Goal: Information Seeking & Learning: Learn about a topic

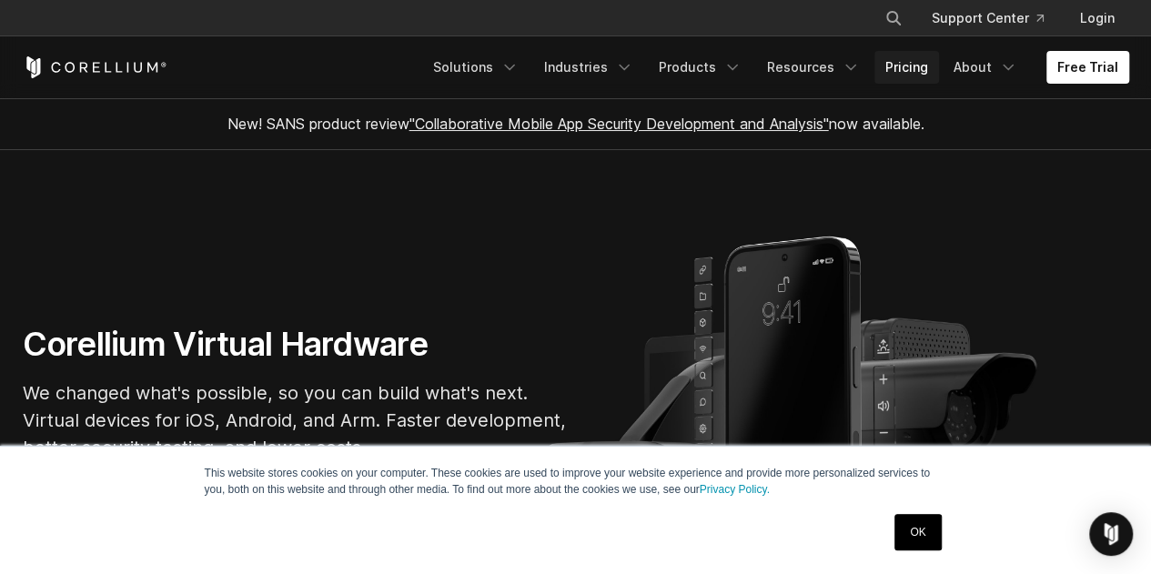
click at [912, 74] on link "Pricing" at bounding box center [907, 67] width 65 height 33
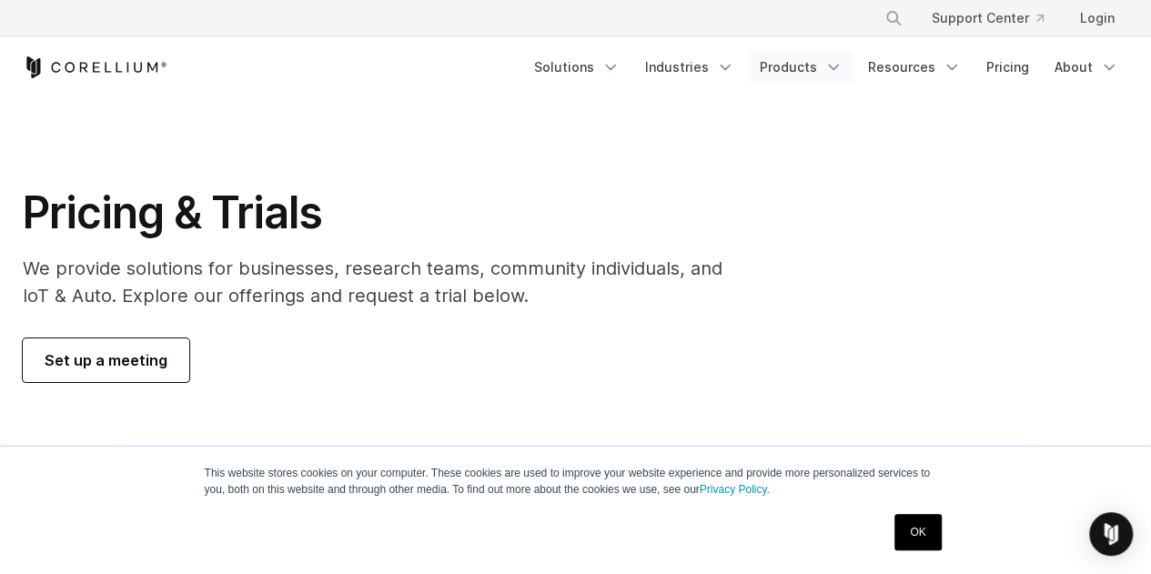
click at [811, 71] on link "Products" at bounding box center [801, 67] width 105 height 33
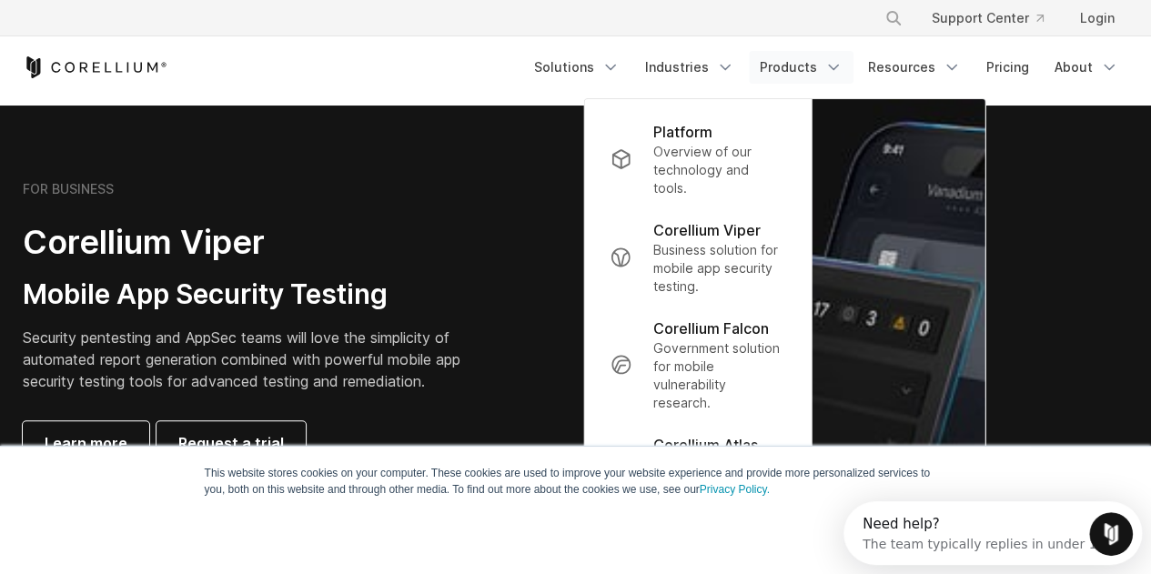
click at [1023, 86] on div "Free Trial Solutions" at bounding box center [576, 67] width 1107 height 62
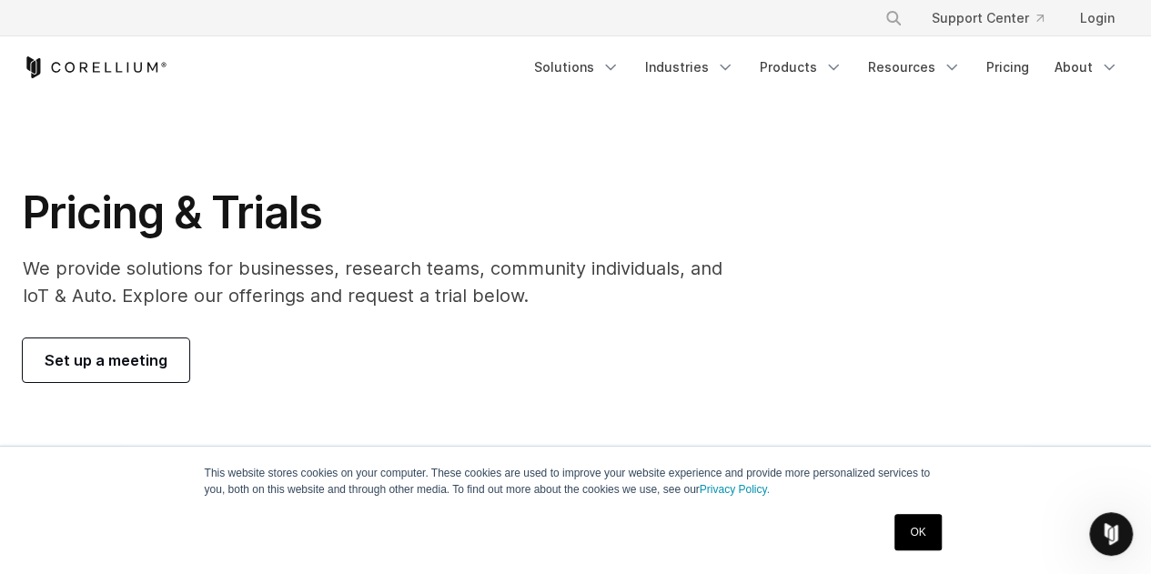
click at [890, 18] on button "Search" at bounding box center [893, 18] width 33 height 33
click at [762, 24] on input "Search our site..." at bounding box center [799, 18] width 147 height 27
type input "******"
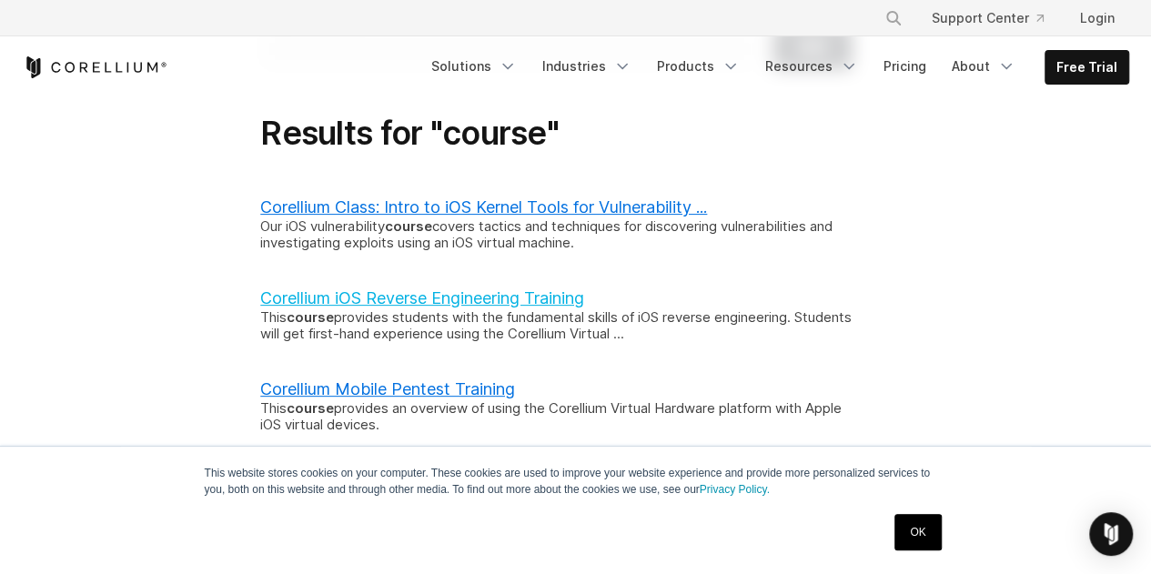
scroll to position [273, 0]
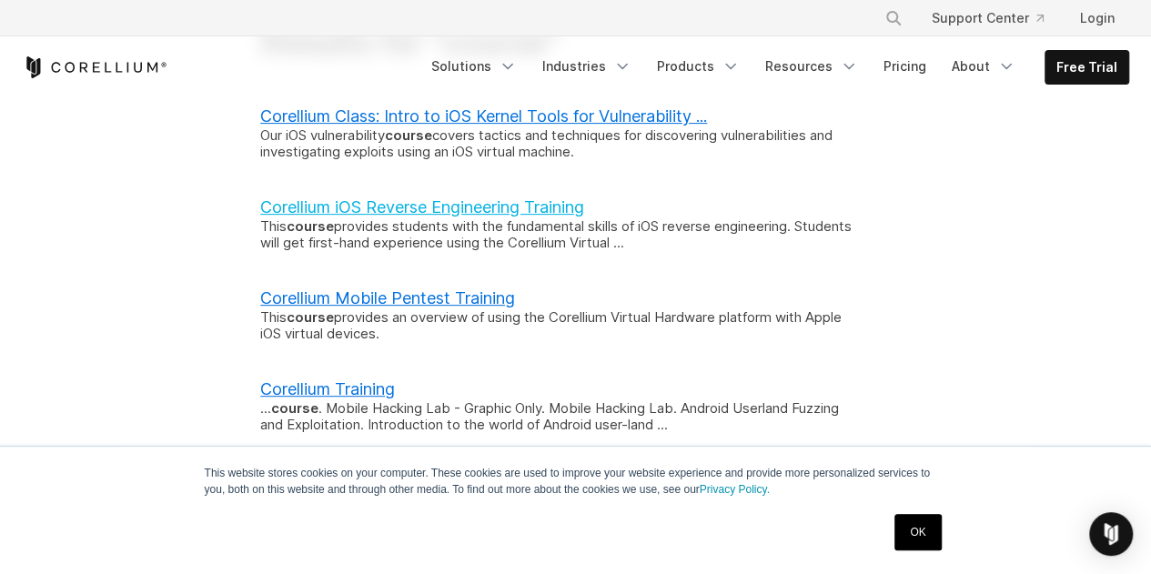
click at [463, 217] on link "Corellium iOS Reverse Engineering Training" at bounding box center [422, 207] width 324 height 19
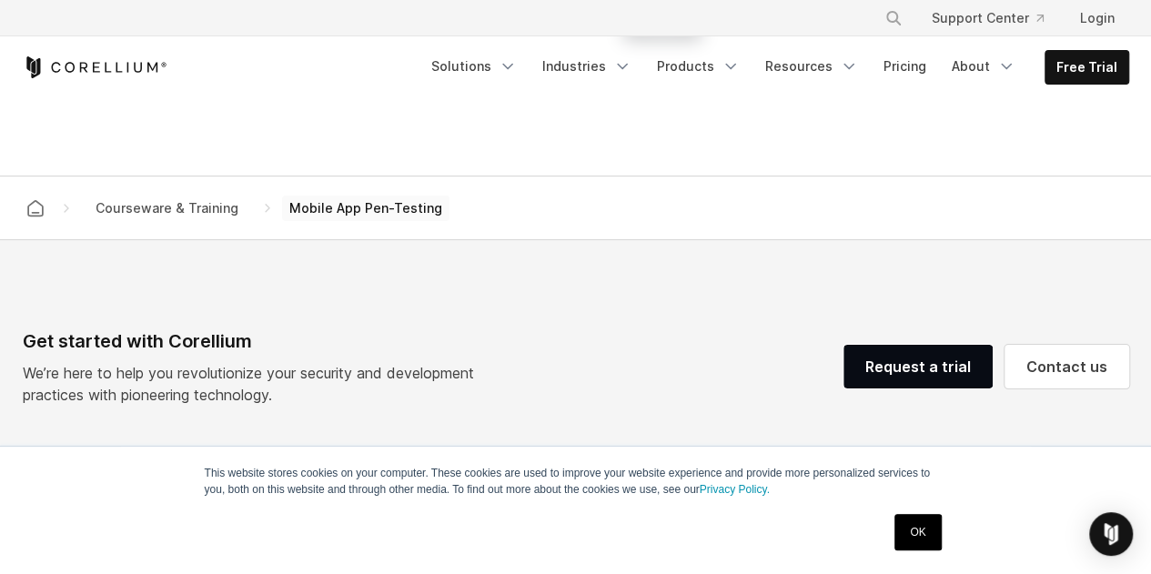
scroll to position [2366, 0]
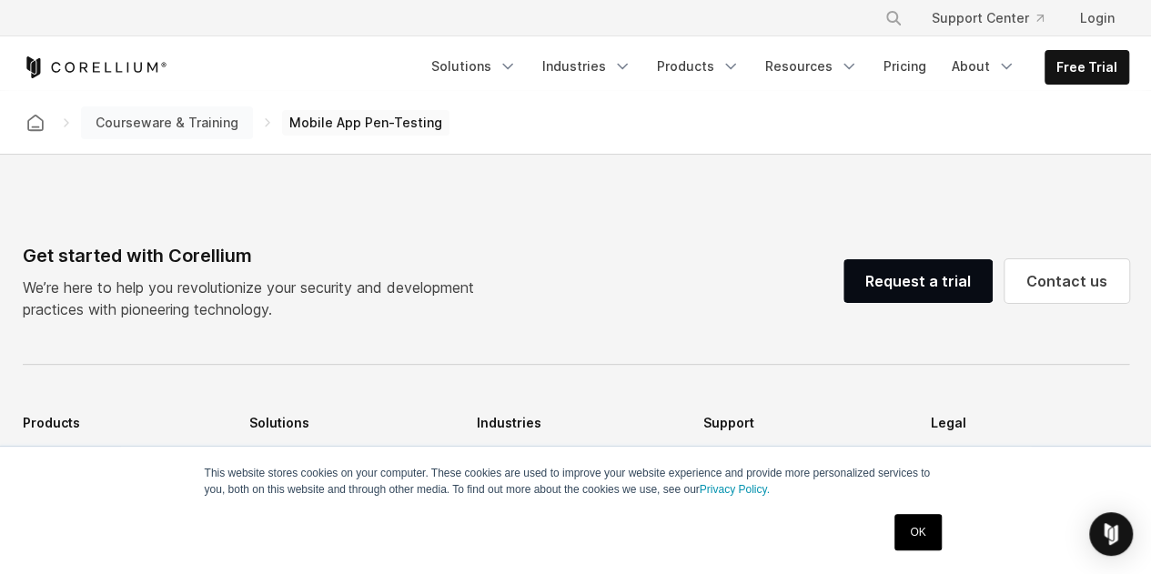
click at [172, 125] on span "Courseware & Training" at bounding box center [166, 122] width 157 height 25
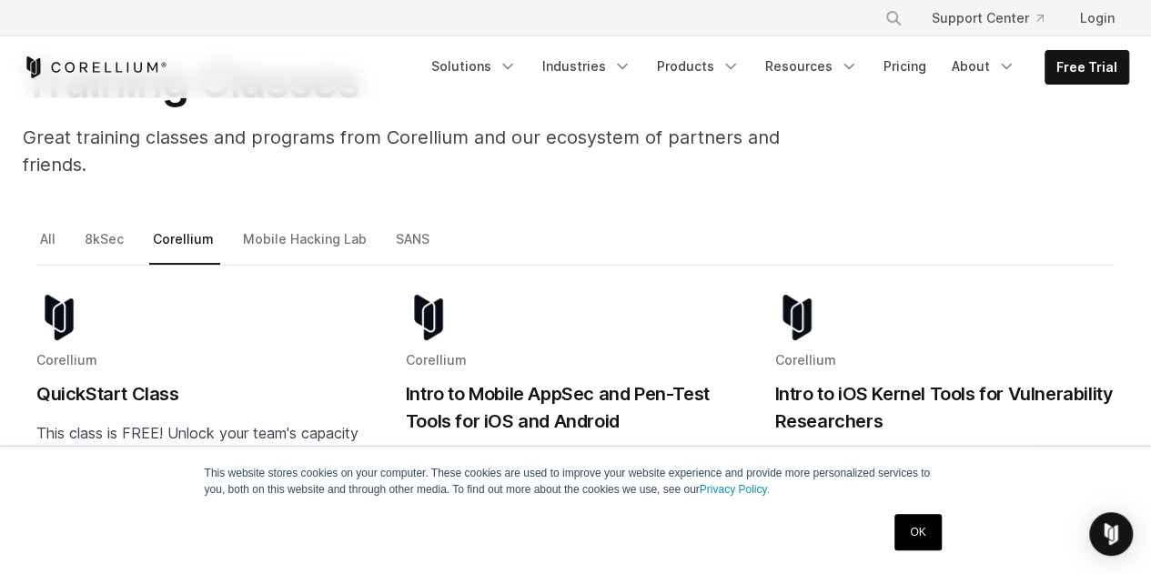
scroll to position [182, 0]
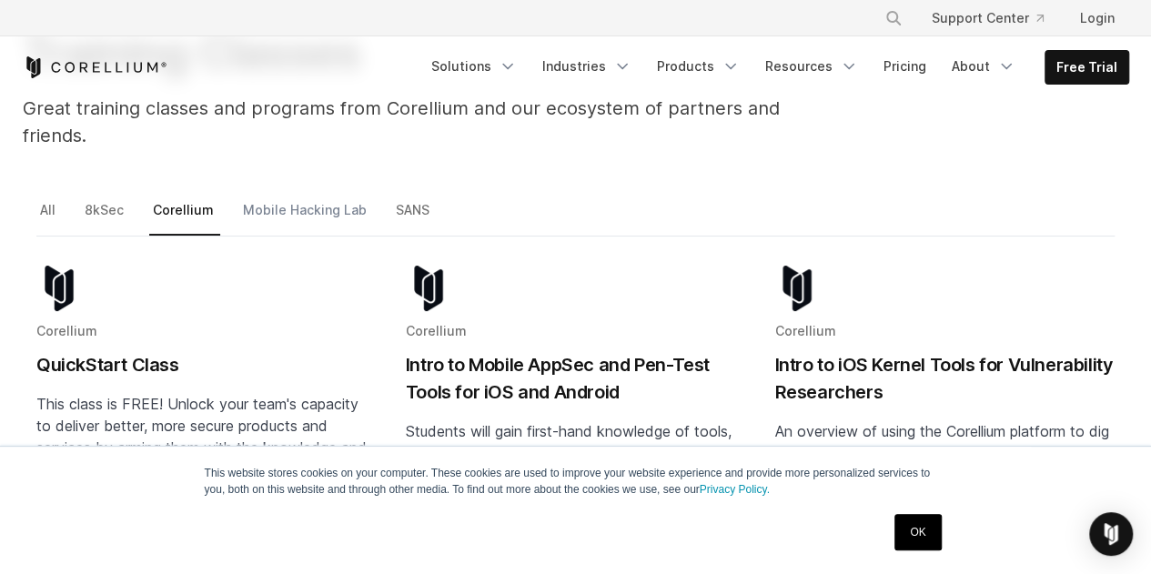
click at [345, 198] on link "Mobile Hacking Lab" at bounding box center [306, 217] width 134 height 38
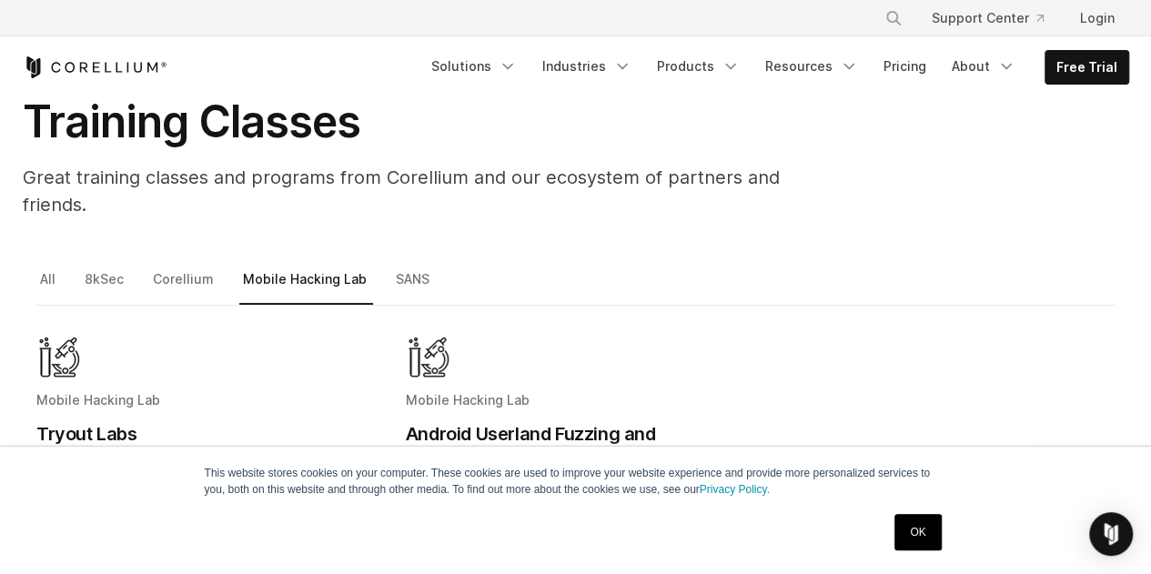
scroll to position [91, 0]
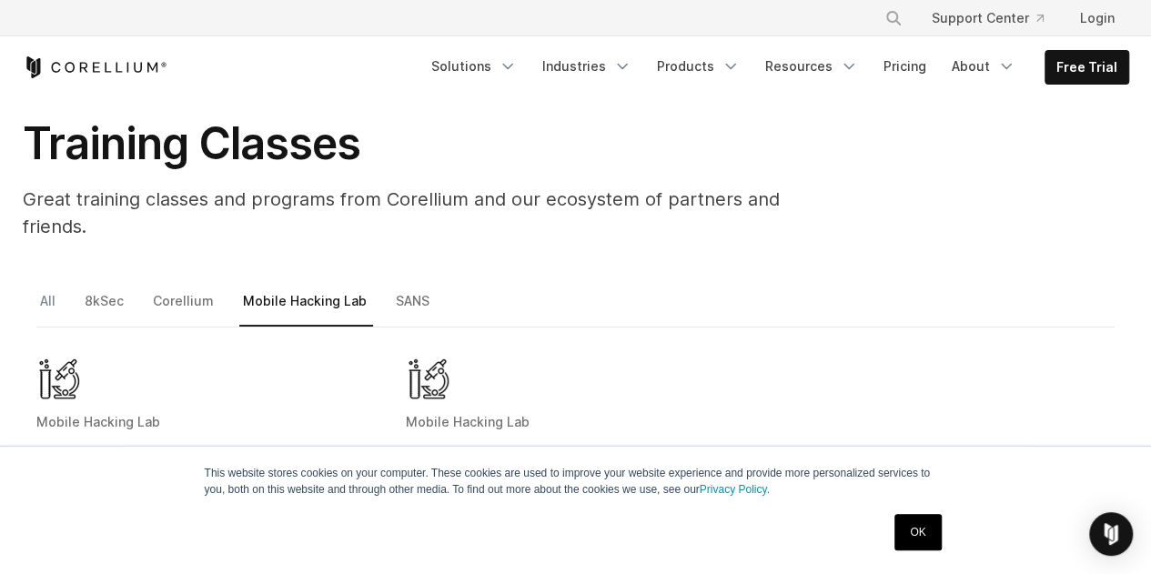
click at [47, 289] on link "All" at bounding box center [48, 308] width 25 height 38
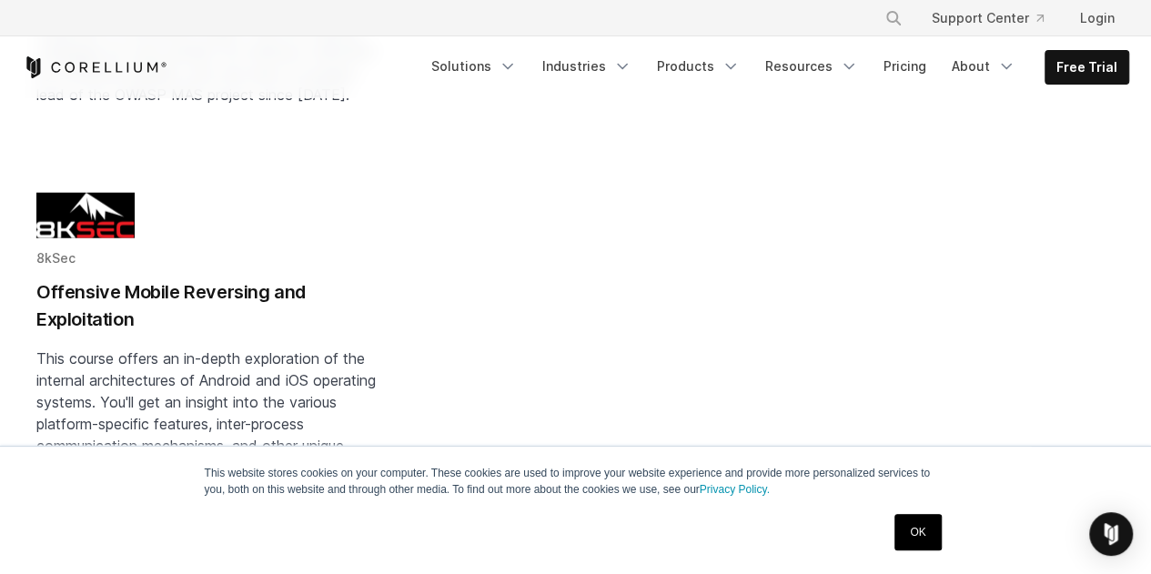
scroll to position [2275, 0]
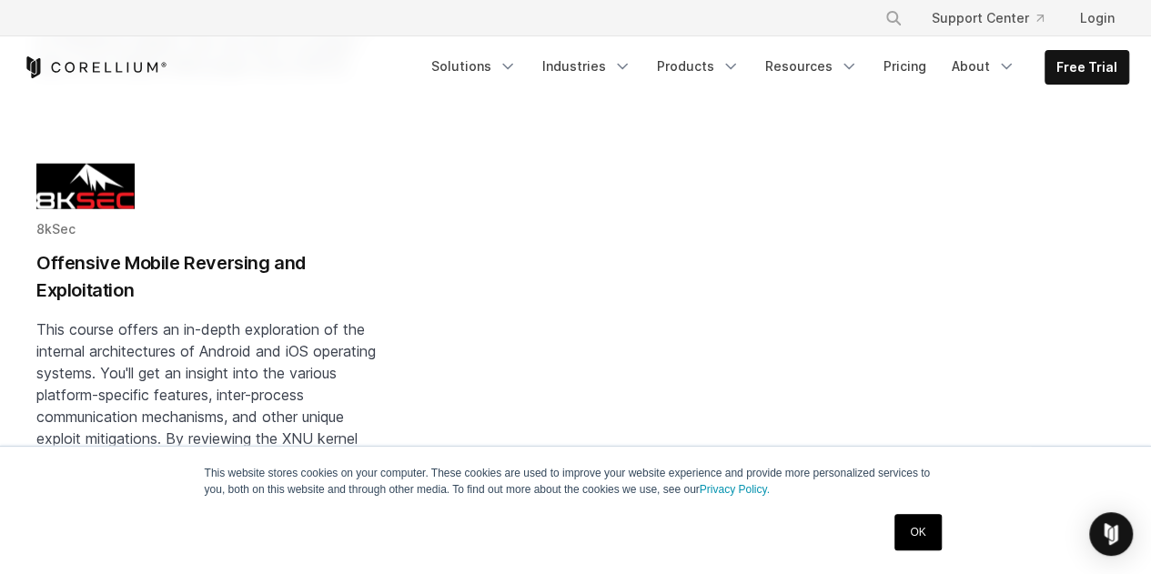
click at [296, 284] on h2 "Offensive Mobile Reversing and Exploitation" at bounding box center [206, 276] width 340 height 55
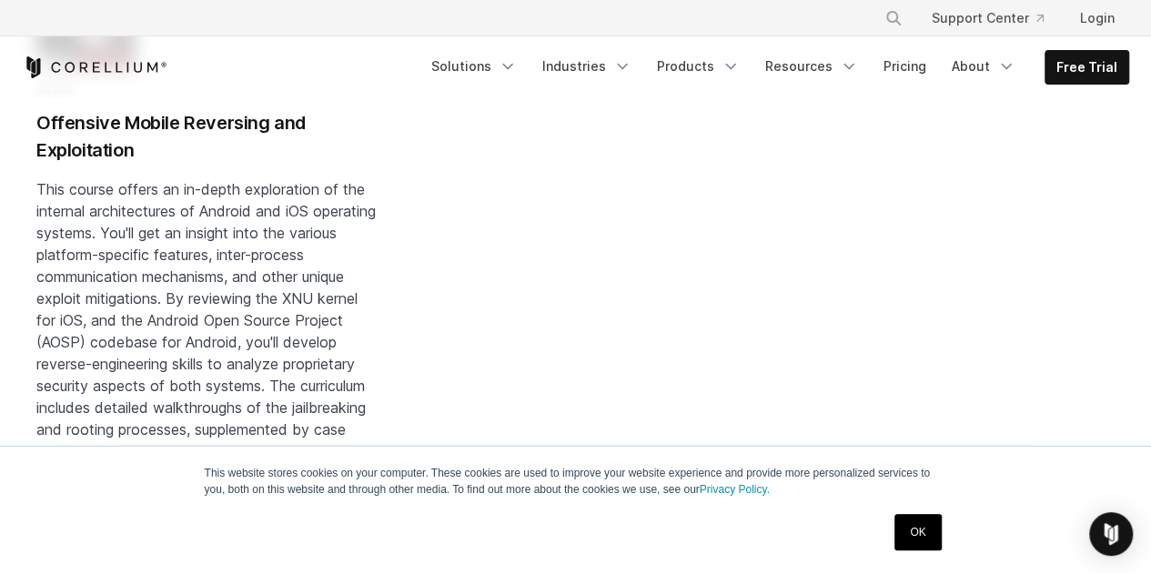
scroll to position [2366, 0]
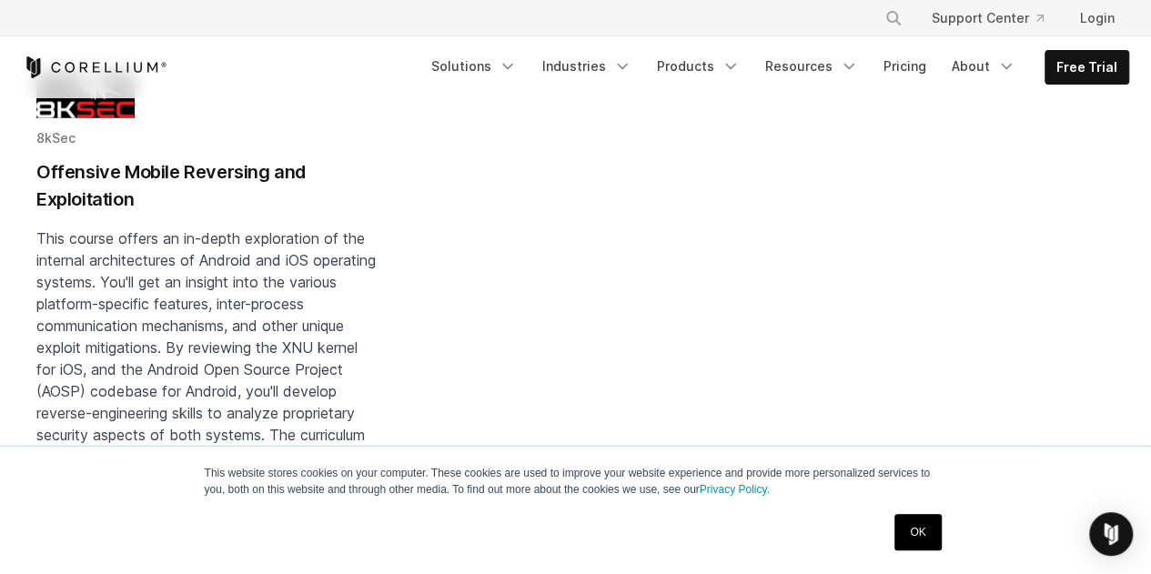
click at [238, 187] on h2 "Offensive Mobile Reversing and Exploitation" at bounding box center [206, 185] width 340 height 55
